Goal: Register for event/course

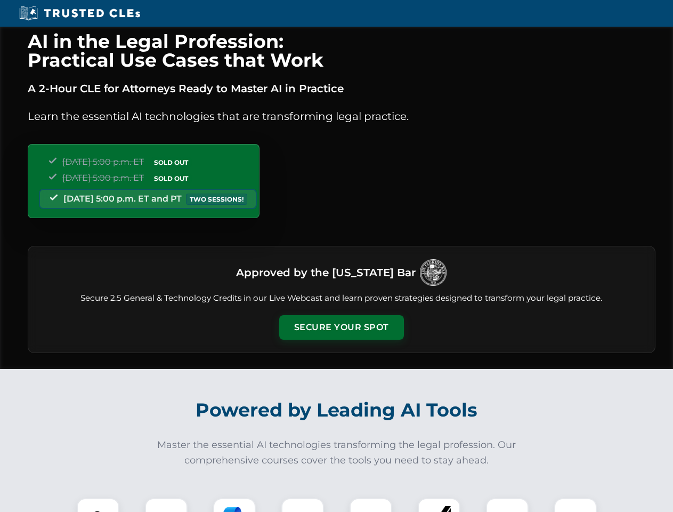
click at [341, 327] on button "Secure Your Spot" at bounding box center [341, 327] width 125 height 25
click at [98, 505] on img at bounding box center [98, 519] width 31 height 31
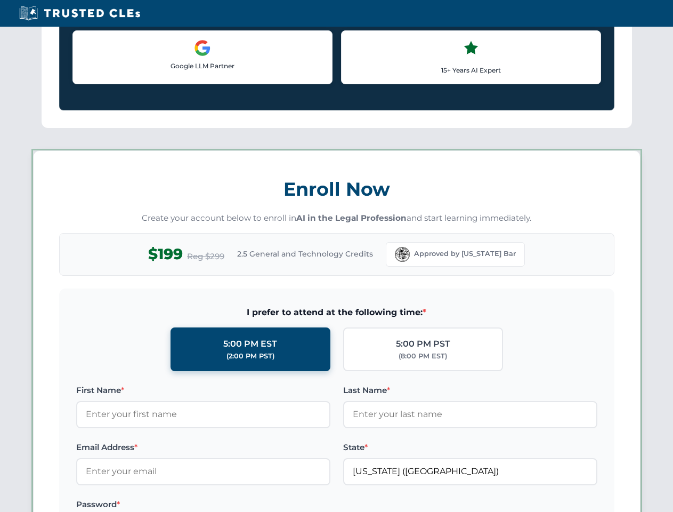
click at [235, 505] on label "Password *" at bounding box center [203, 504] width 254 height 13
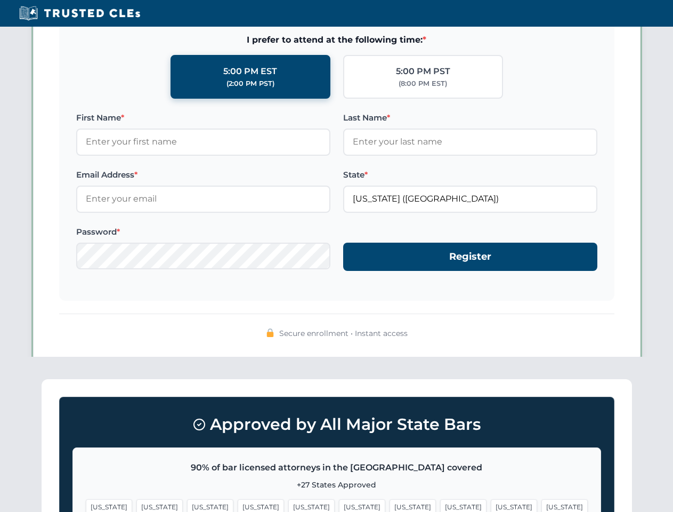
click at [491, 505] on span "[US_STATE]" at bounding box center [514, 506] width 46 height 15
